Goal: Find specific page/section: Find specific page/section

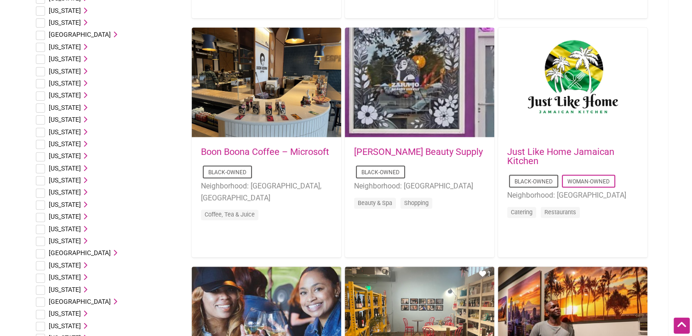
scroll to position [441, 0]
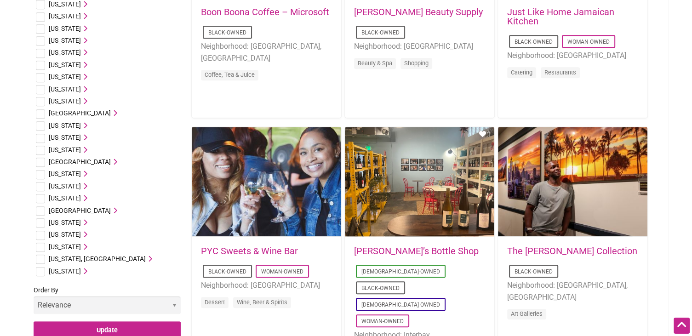
click at [69, 248] on span "[US_STATE]" at bounding box center [65, 246] width 32 height 7
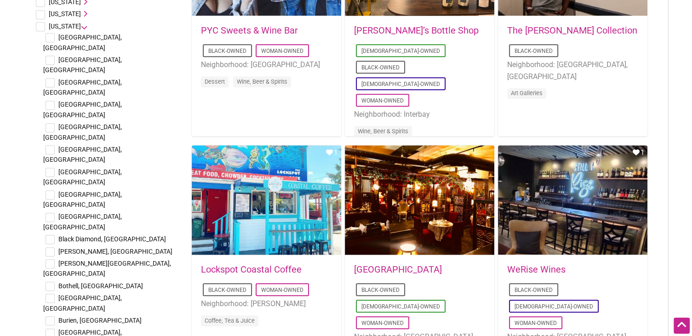
scroll to position [845, 0]
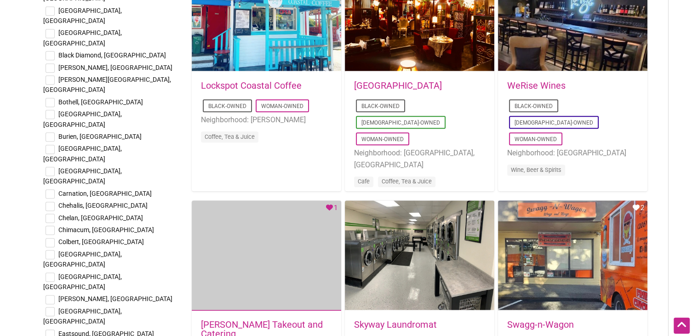
checkbox input "true"
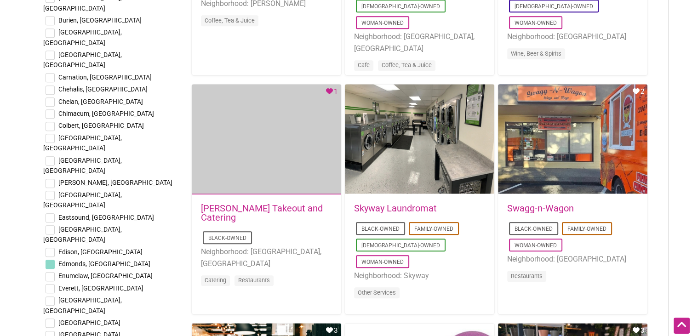
scroll to position [1066, 0]
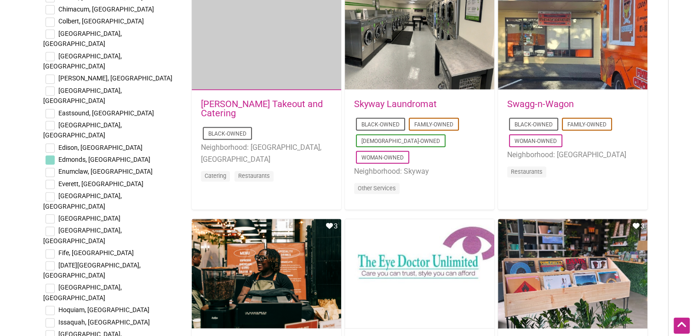
checkbox input "true"
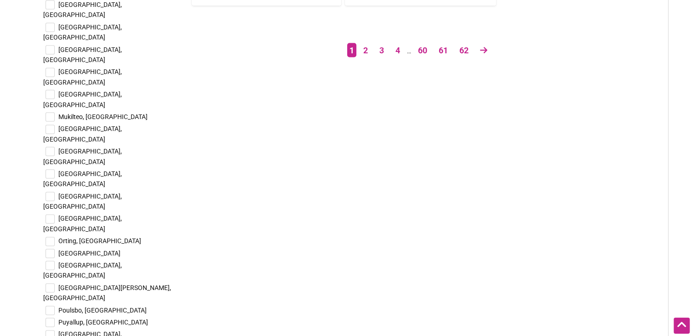
scroll to position [1838, 0]
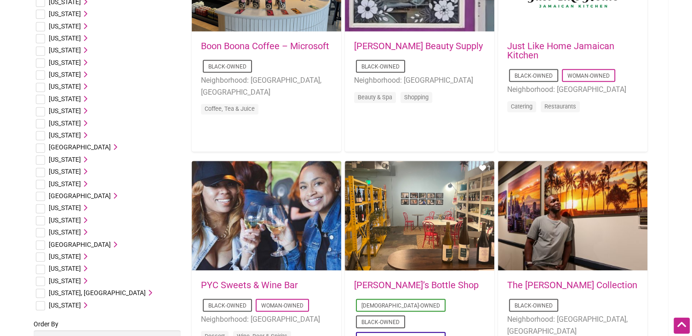
scroll to position [515, 0]
